Goal: Information Seeking & Learning: Learn about a topic

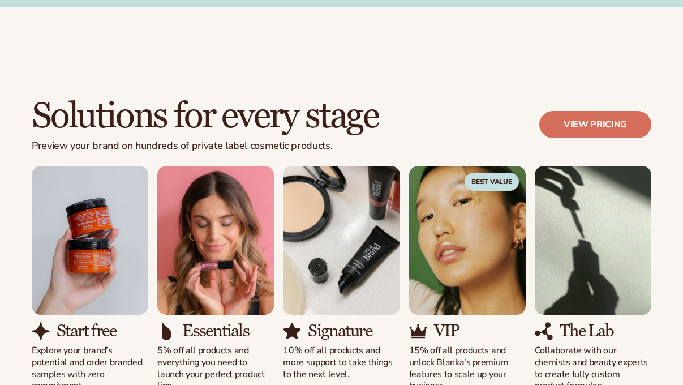
scroll to position [902, 0]
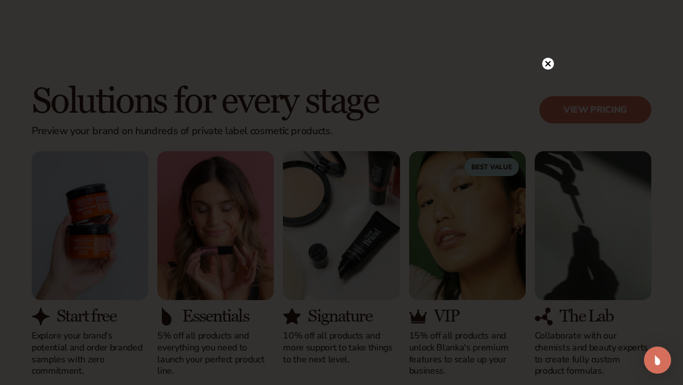
click at [547, 65] on circle at bounding box center [548, 64] width 12 height 12
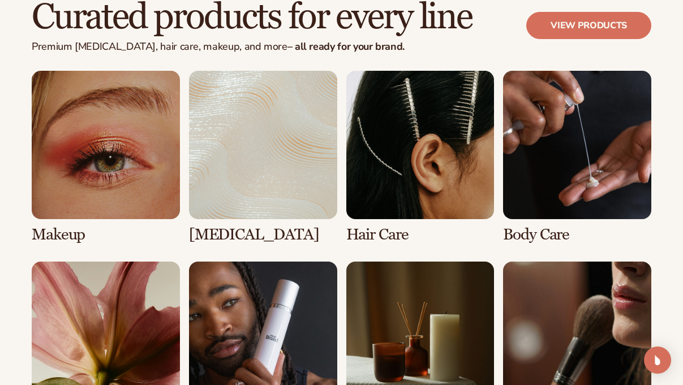
scroll to position [2069, 0]
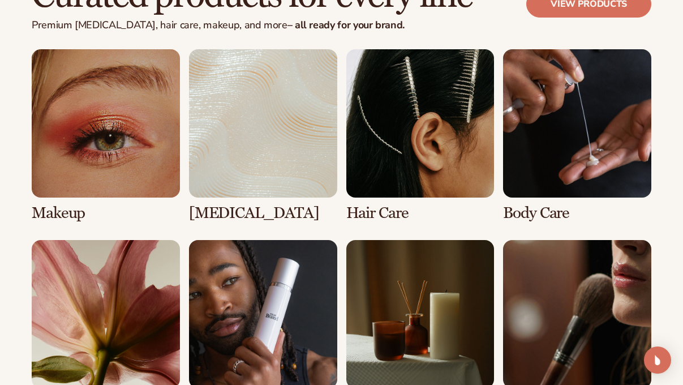
click at [553, 180] on link "4 / 8" at bounding box center [577, 135] width 148 height 172
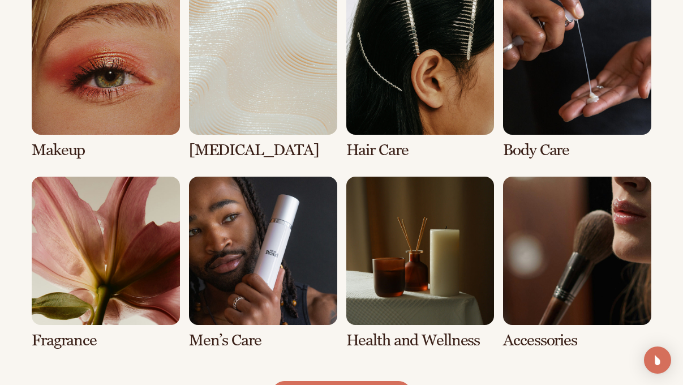
scroll to position [855, 0]
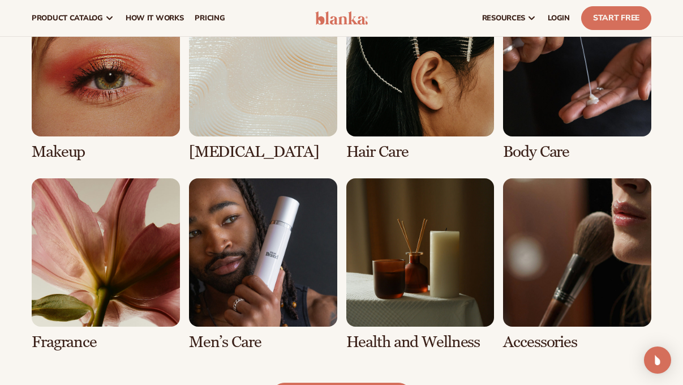
click at [464, 102] on link "3 / 8" at bounding box center [420, 74] width 148 height 172
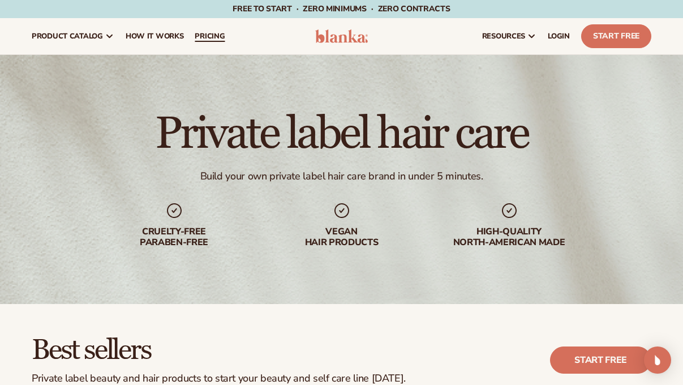
click at [202, 38] on span "pricing" at bounding box center [210, 36] width 30 height 9
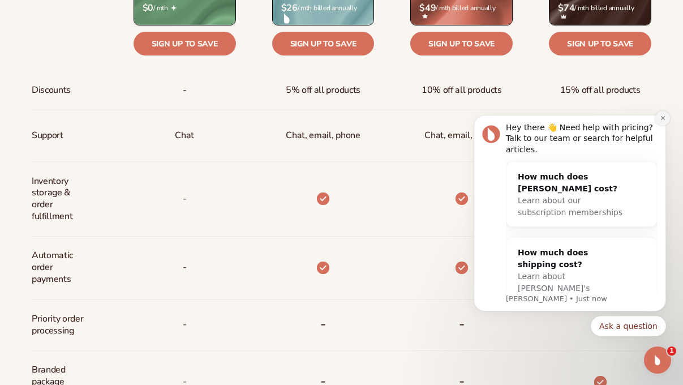
click at [663, 122] on button "Dismiss notification" at bounding box center [662, 118] width 15 height 15
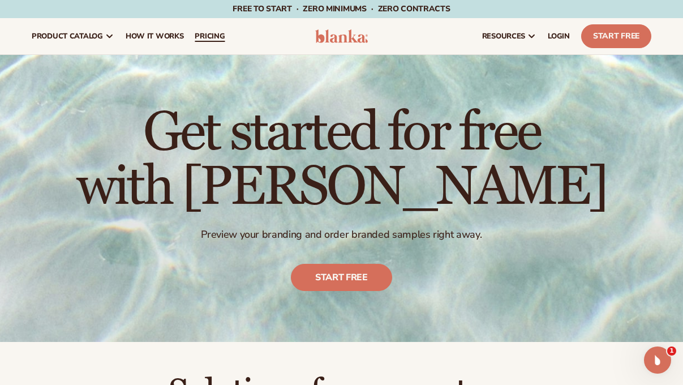
click at [210, 39] on span "pricing" at bounding box center [210, 36] width 30 height 9
click at [553, 32] on span "LOGIN" at bounding box center [558, 36] width 22 height 9
